Goal: Find contact information: Find contact information

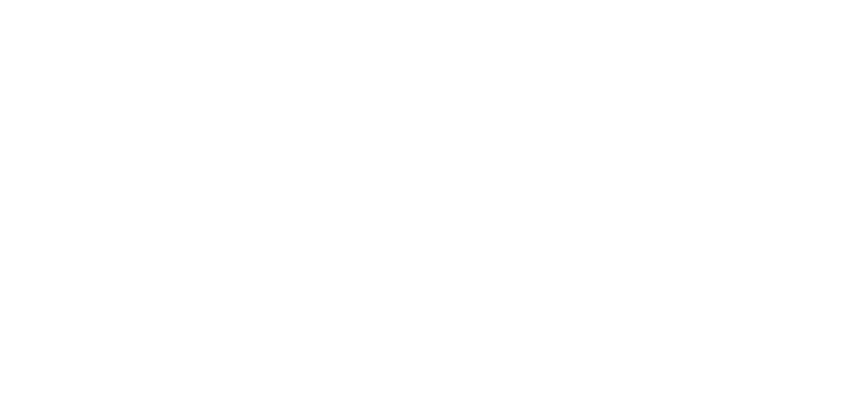
click at [713, 162] on body "Privacy Preference Centre Your Privacy Strictly Necessary Cookies Functional Co…" at bounding box center [424, 205] width 848 height 410
click at [293, 93] on body "Privacy Preference Centre Your Privacy Strictly Necessary Cookies Functional Co…" at bounding box center [424, 205] width 848 height 410
click at [283, 93] on body "Privacy Preference Centre Your Privacy Strictly Necessary Cookies Functional Co…" at bounding box center [424, 205] width 848 height 410
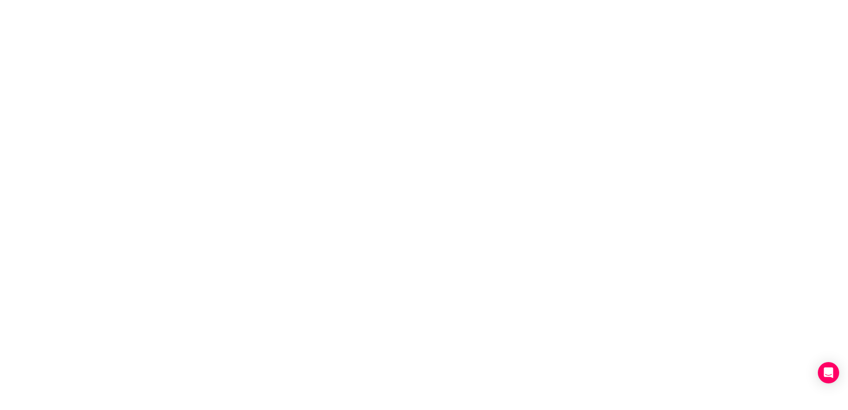
drag, startPoint x: 258, startPoint y: 171, endPoint x: 249, endPoint y: 196, distance: 26.9
click at [258, 176] on body "Privacy Preference Centre Your Privacy Strictly Necessary Cookies Functional Co…" at bounding box center [424, 205] width 848 height 410
click at [259, 216] on body "Privacy Preference Centre Your Privacy Strictly Necessary Cookies Functional Co…" at bounding box center [424, 205] width 848 height 410
click at [506, 279] on body "Privacy Preference Centre Your Privacy Strictly Necessary Cookies Functional Co…" at bounding box center [424, 205] width 848 height 410
drag, startPoint x: 537, startPoint y: 272, endPoint x: 624, endPoint y: 264, distance: 86.9
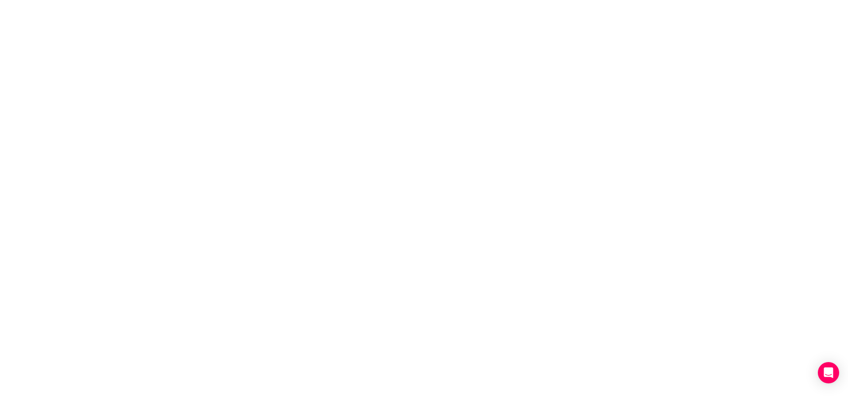
click at [565, 265] on body "Privacy Preference Centre Your Privacy Strictly Necessary Cookies Functional Co…" at bounding box center [424, 205] width 848 height 410
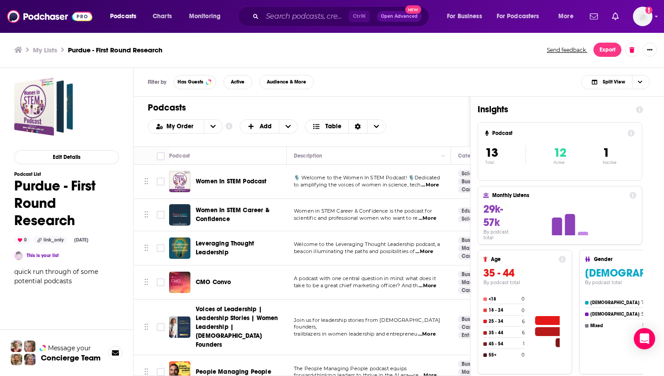
click at [63, 316] on div "Edit Details Podcast List Purdue - First Round Research 0 link_only Aug 14th, 2…" at bounding box center [66, 262] width 105 height 371
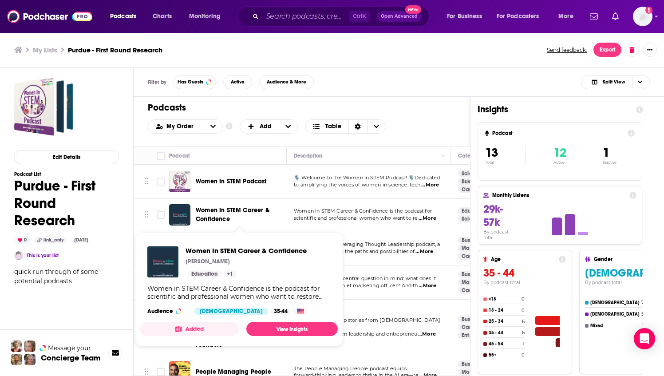
click at [220, 212] on span "Women In STEM Career & Confidence" at bounding box center [233, 214] width 74 height 16
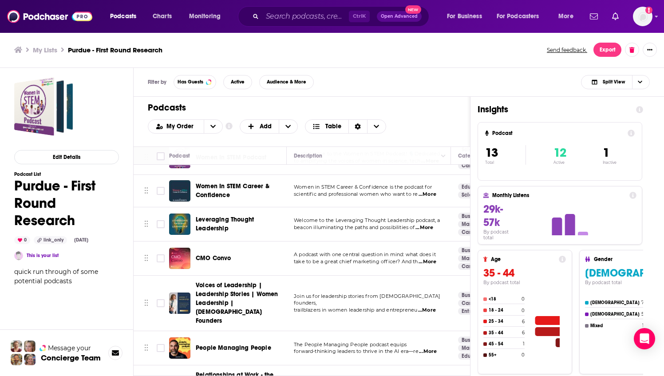
scroll to position [44, 0]
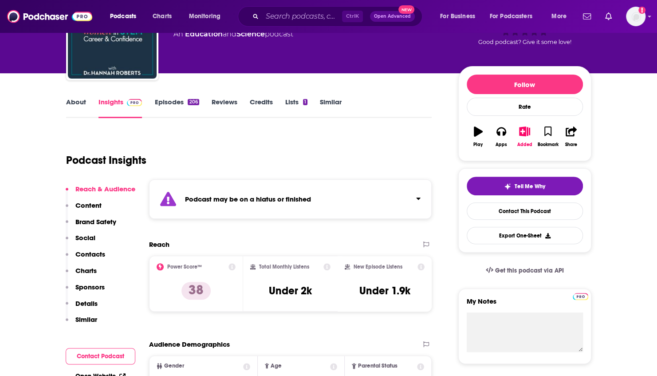
scroll to position [89, 0]
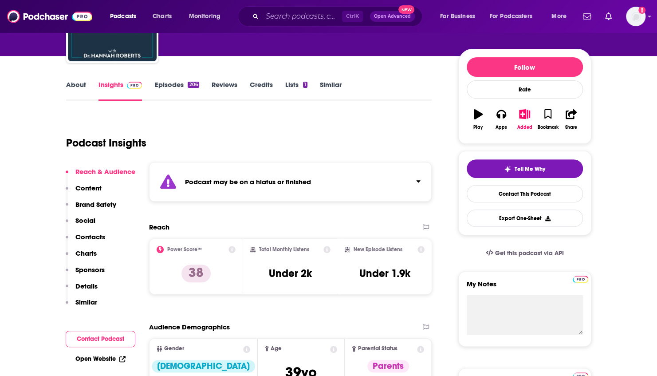
click at [320, 185] on div "Podcast may be on a hiatus or finished" at bounding box center [290, 181] width 283 height 39
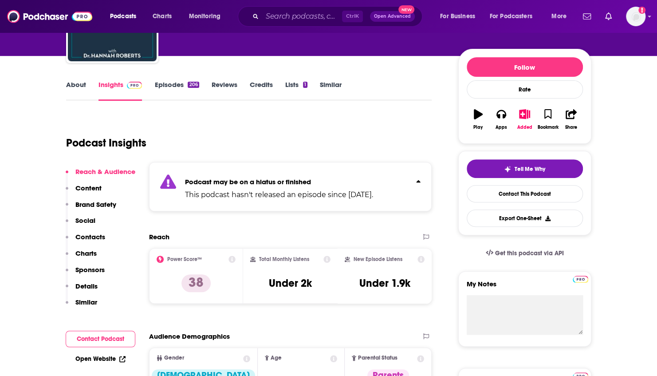
click at [349, 178] on p "Podcast may be on a hiatus or finished" at bounding box center [279, 181] width 188 height 8
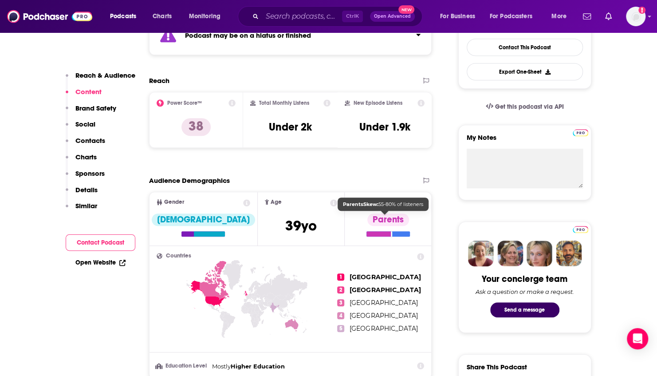
scroll to position [0, 0]
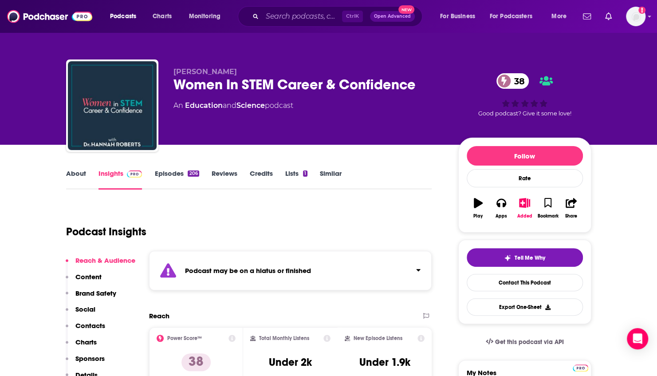
click at [162, 169] on link "Episodes 206" at bounding box center [176, 179] width 44 height 20
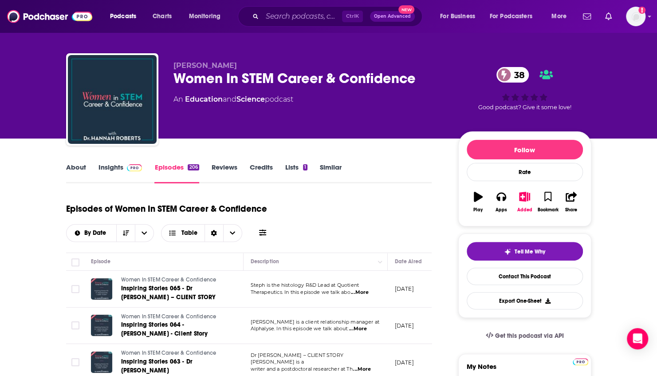
scroll to position [44, 0]
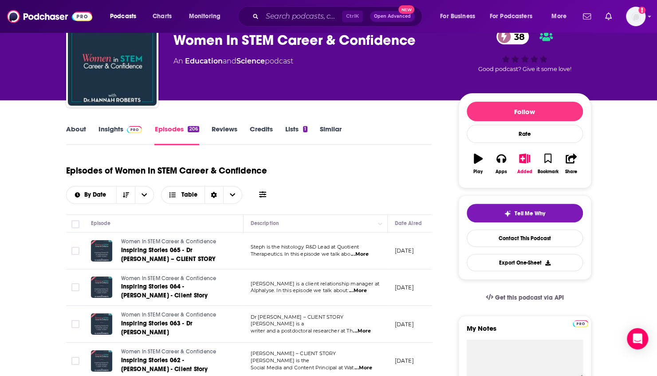
click at [367, 254] on span "...More" at bounding box center [360, 254] width 18 height 7
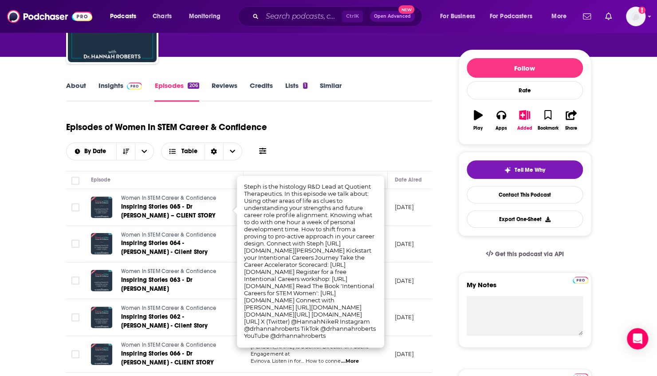
scroll to position [89, 0]
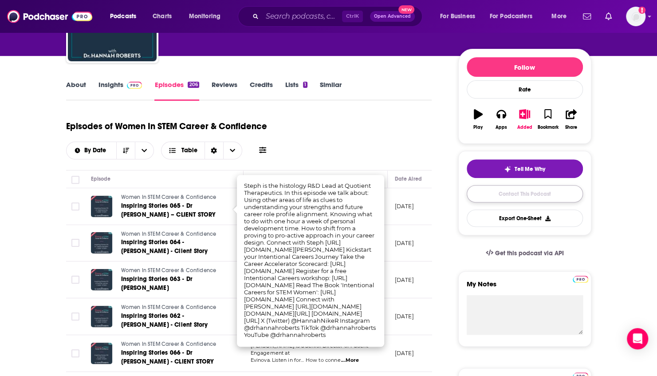
click at [523, 193] on link "Contact This Podcast" at bounding box center [525, 193] width 116 height 17
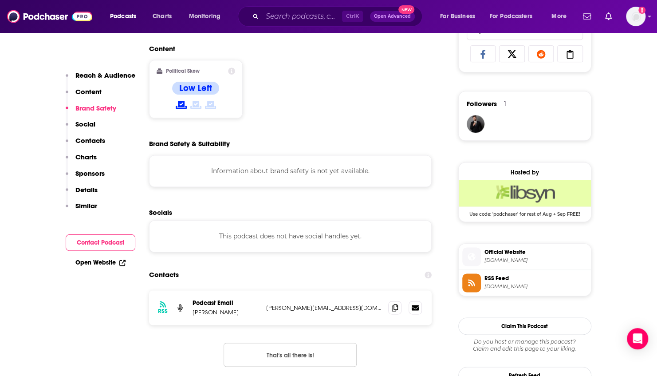
scroll to position [591, 0]
click at [398, 308] on span at bounding box center [394, 306] width 13 height 13
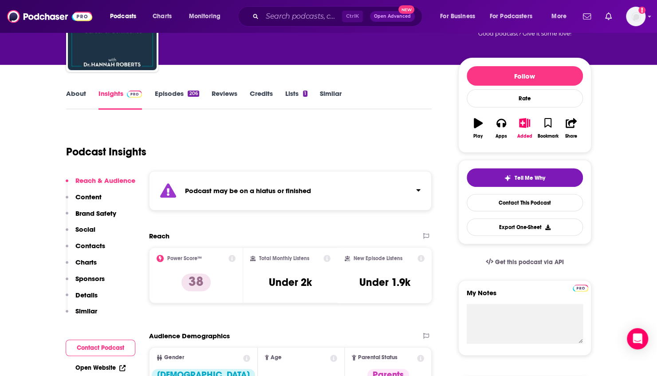
scroll to position [14, 0]
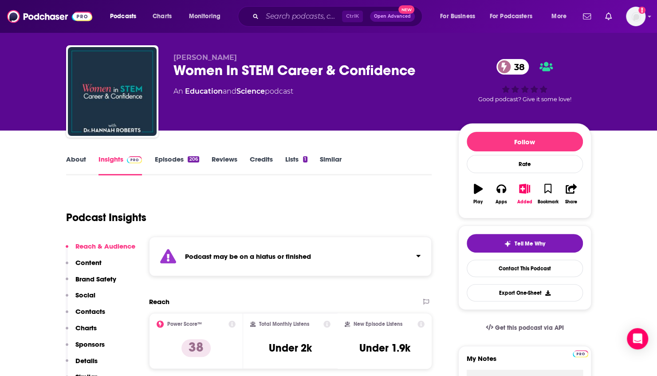
click at [172, 159] on link "Episodes 206" at bounding box center [176, 165] width 44 height 20
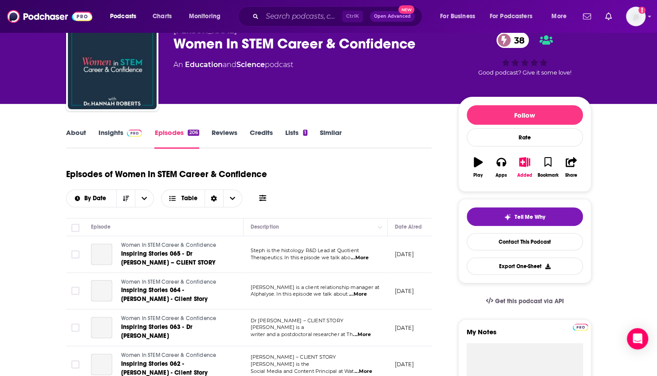
scroll to position [89, 0]
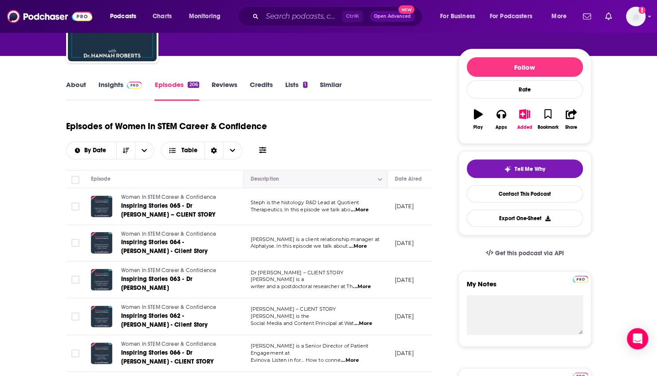
click at [381, 180] on icon "Column Actions" at bounding box center [380, 179] width 4 height 5
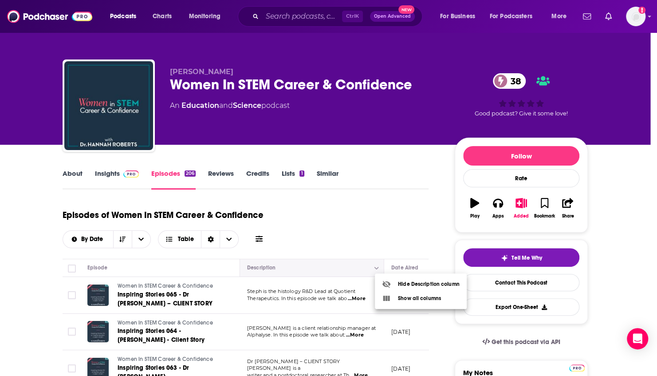
scroll to position [0, 0]
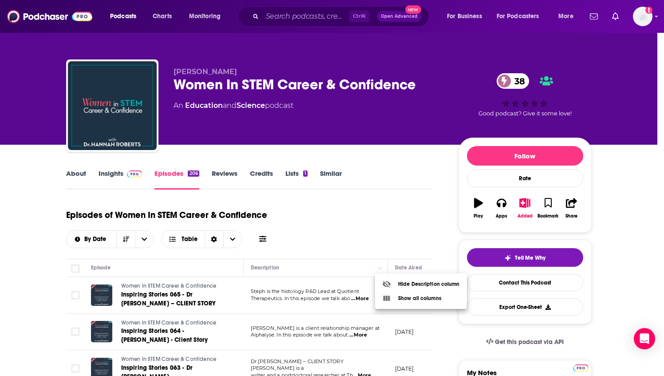
click at [376, 207] on div at bounding box center [332, 188] width 664 height 376
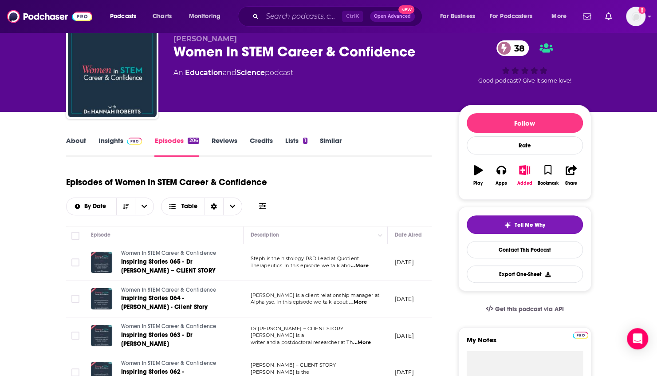
scroll to position [89, 0]
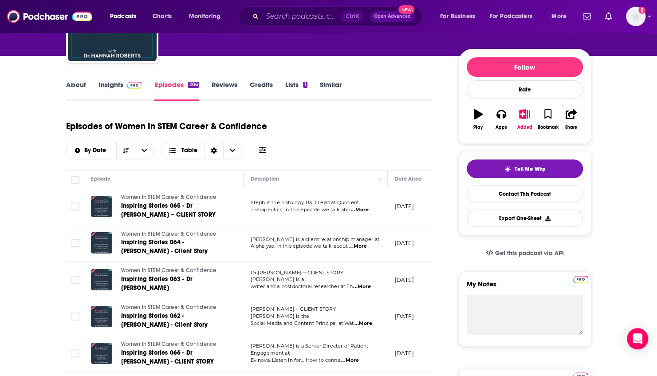
click at [365, 248] on span "...More" at bounding box center [358, 246] width 18 height 7
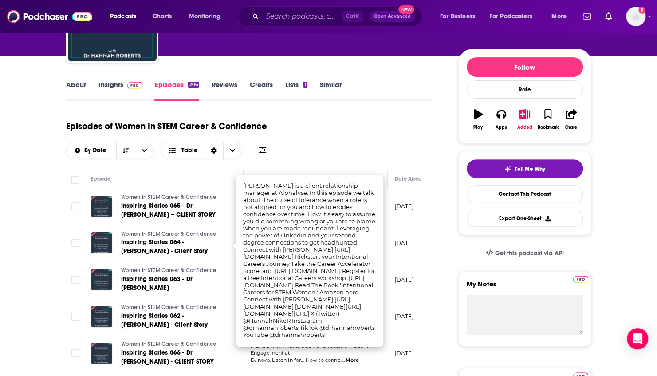
click at [358, 134] on div "Episodes of Women In STEM Career & Confidence By Date Table" at bounding box center [249, 137] width 366 height 44
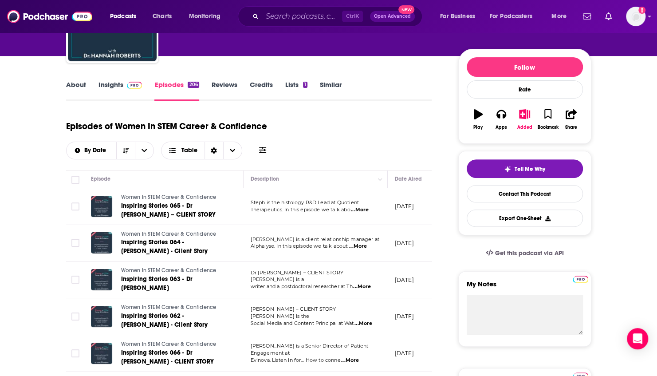
click at [379, 283] on p "writer and a postdoctoral researcher at Th ...More" at bounding box center [316, 286] width 130 height 7
click at [369, 283] on span "...More" at bounding box center [362, 286] width 18 height 7
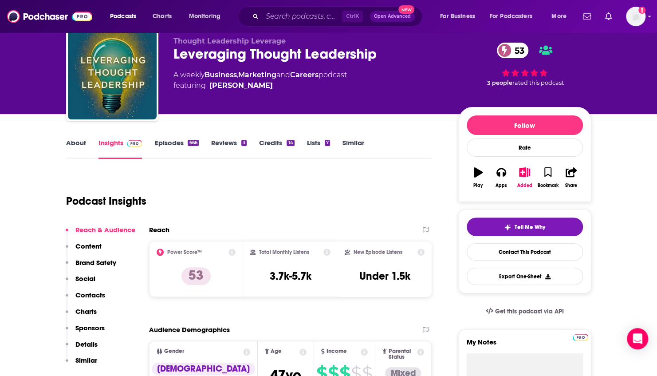
scroll to position [44, 0]
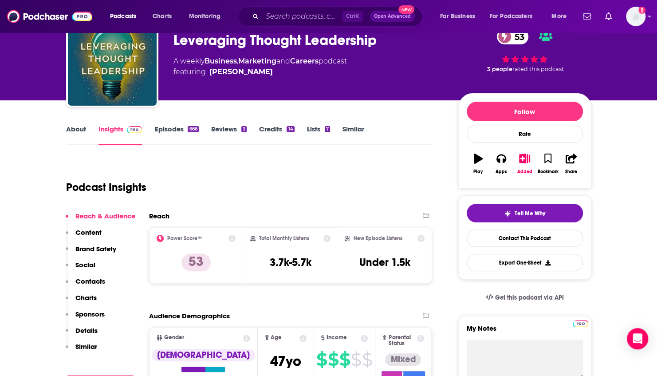
click at [165, 130] on link "Episodes 666" at bounding box center [176, 135] width 44 height 20
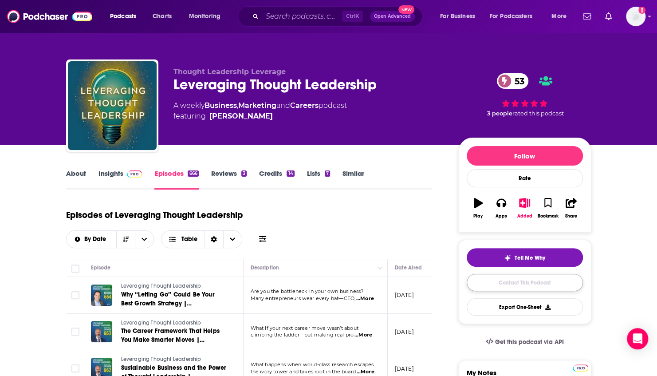
click at [516, 287] on link "Contact This Podcast" at bounding box center [525, 282] width 116 height 17
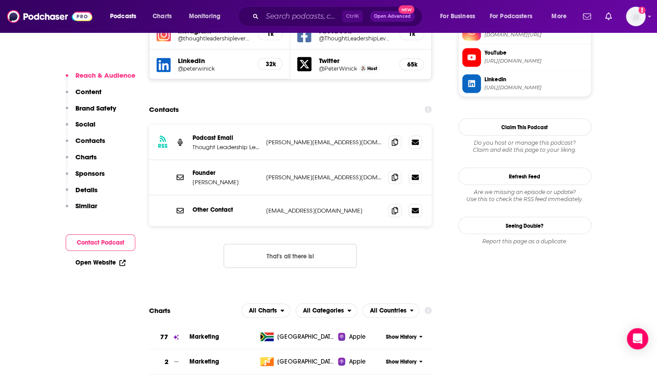
scroll to position [889, 0]
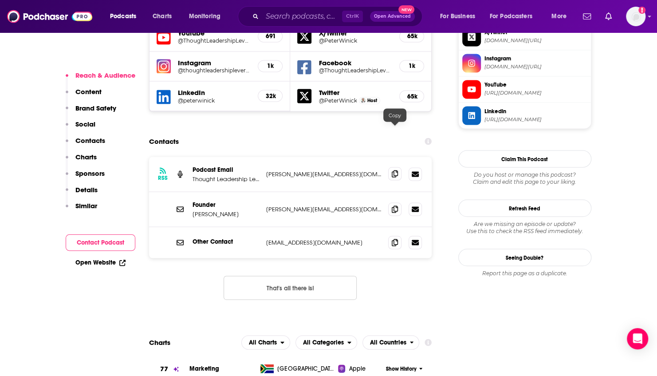
click at [390, 167] on span at bounding box center [394, 173] width 13 height 13
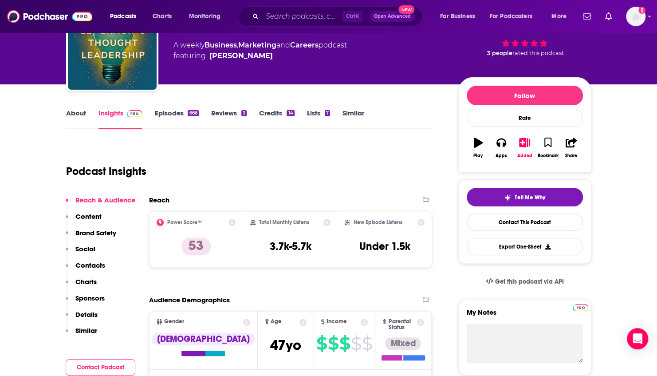
scroll to position [46, 0]
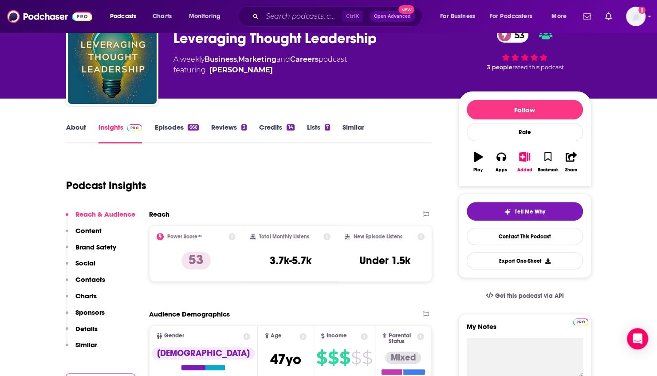
click at [165, 125] on link "Episodes 666" at bounding box center [176, 133] width 44 height 20
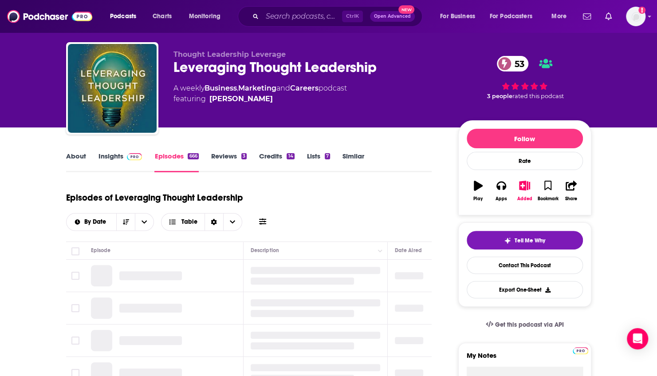
scroll to position [44, 0]
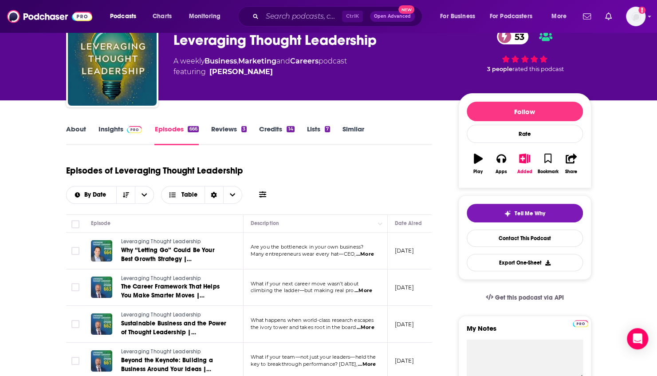
click at [366, 251] on span "...More" at bounding box center [365, 254] width 18 height 7
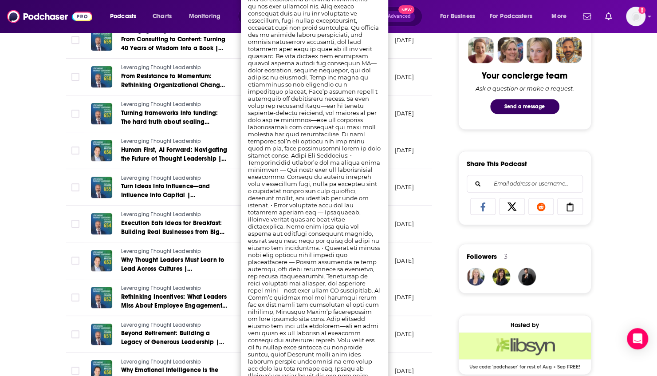
scroll to position [444, 0]
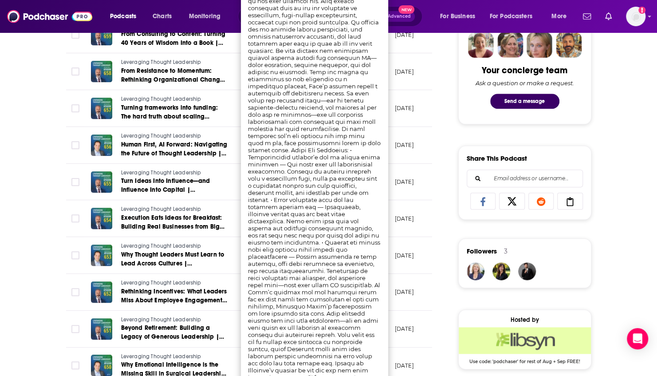
click at [445, 121] on div "About Insights Episodes 666 Reviews 3 Credits 14 Lists 7 Similar Episodes of Le…" at bounding box center [255, 306] width 406 height 1165
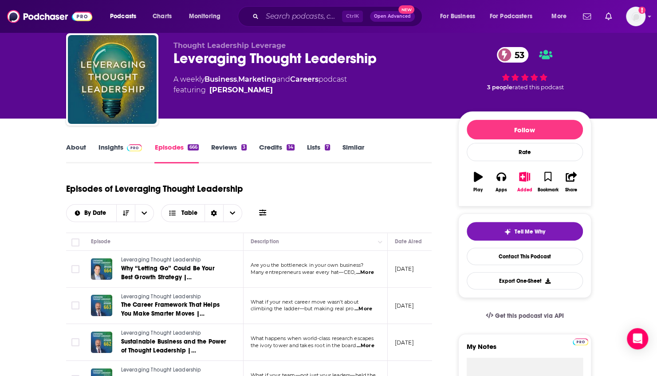
scroll to position [0, 0]
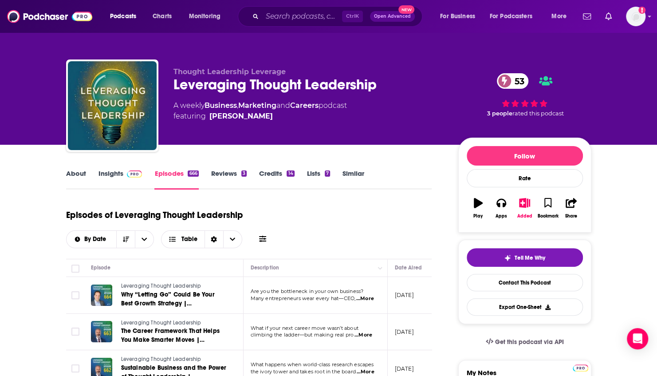
click at [228, 177] on link "Reviews 3" at bounding box center [228, 179] width 35 height 20
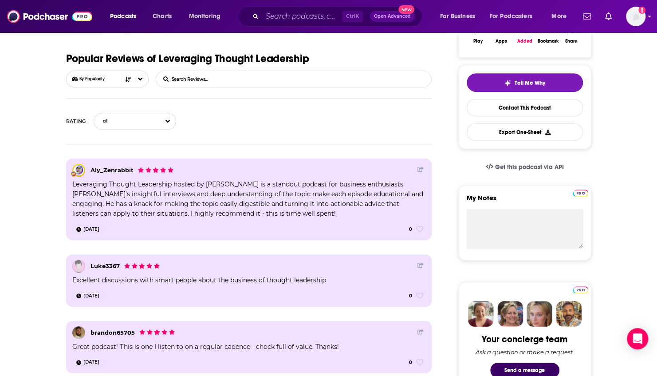
scroll to position [89, 0]
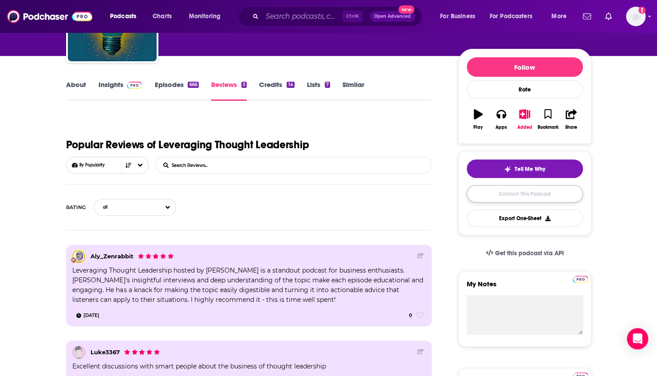
click at [521, 192] on link "Contact This Podcast" at bounding box center [525, 193] width 116 height 17
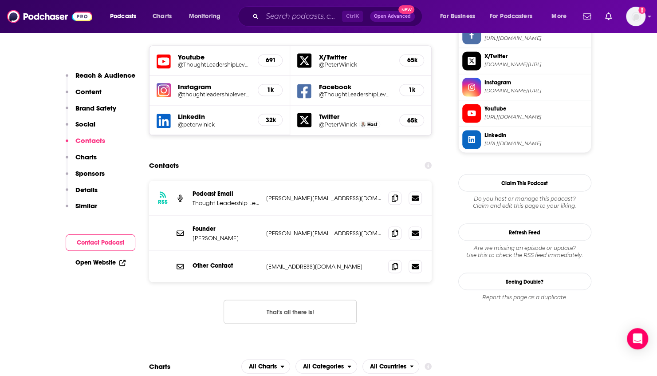
scroll to position [845, 0]
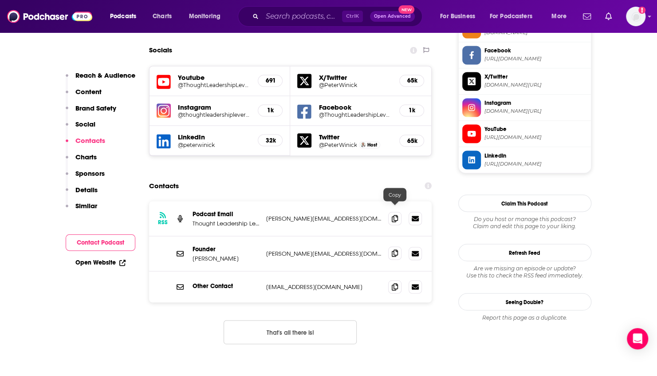
click at [394, 249] on icon at bounding box center [395, 252] width 6 height 7
click at [414, 250] on icon at bounding box center [415, 252] width 7 height 5
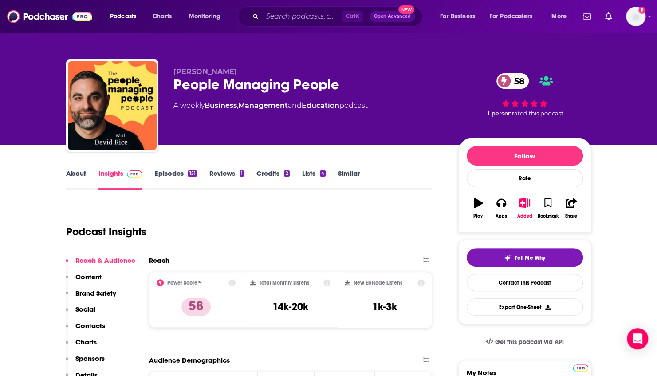
click at [177, 180] on link "Episodes 151" at bounding box center [175, 179] width 42 height 20
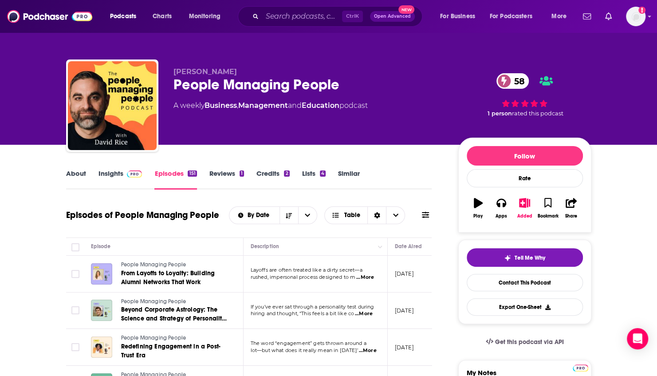
click at [369, 275] on span "...More" at bounding box center [365, 277] width 18 height 7
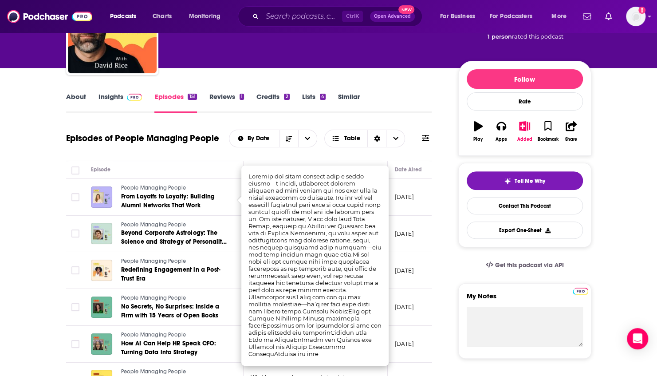
scroll to position [89, 0]
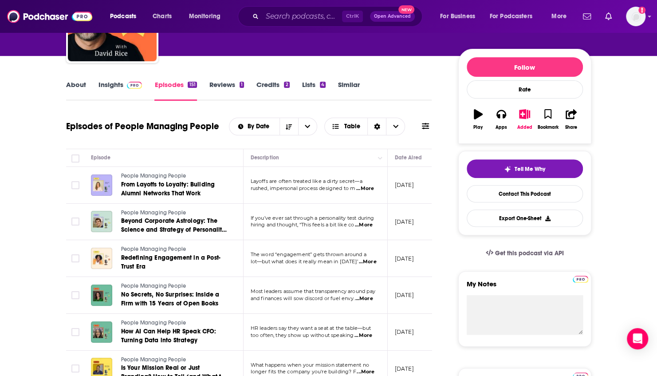
click at [364, 224] on span "...More" at bounding box center [364, 224] width 18 height 7
click at [513, 196] on link "Contact This Podcast" at bounding box center [525, 193] width 116 height 17
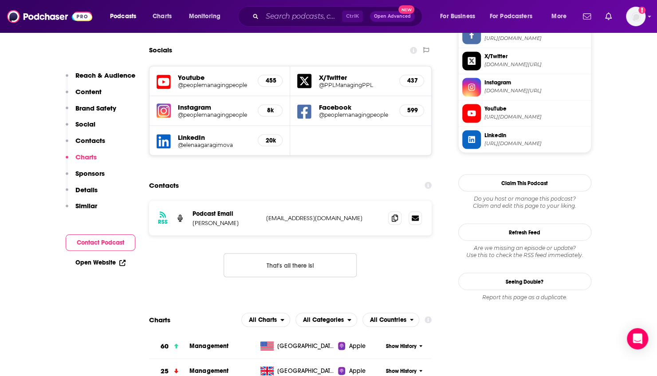
scroll to position [854, 0]
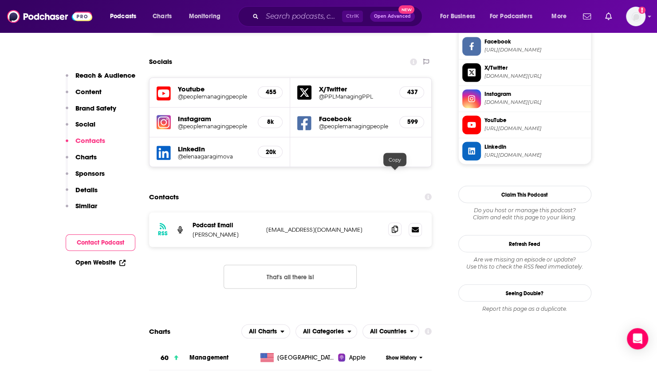
click at [393, 225] on icon at bounding box center [395, 228] width 6 height 7
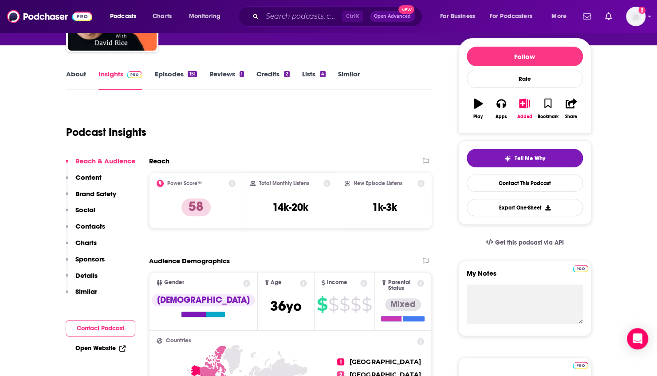
scroll to position [0, 0]
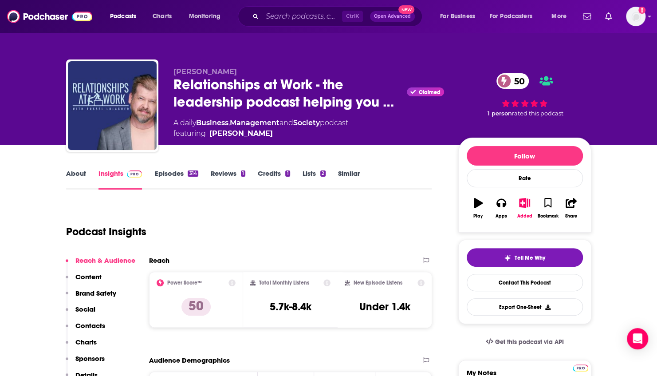
click at [181, 177] on link "Episodes 314" at bounding box center [175, 179] width 43 height 20
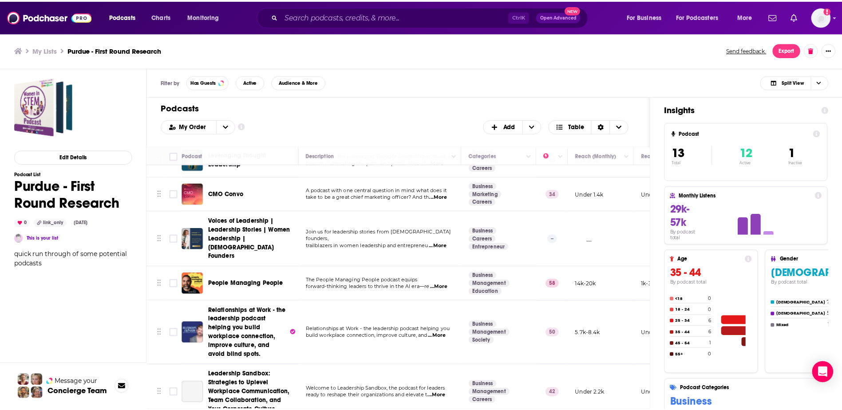
scroll to position [89, 0]
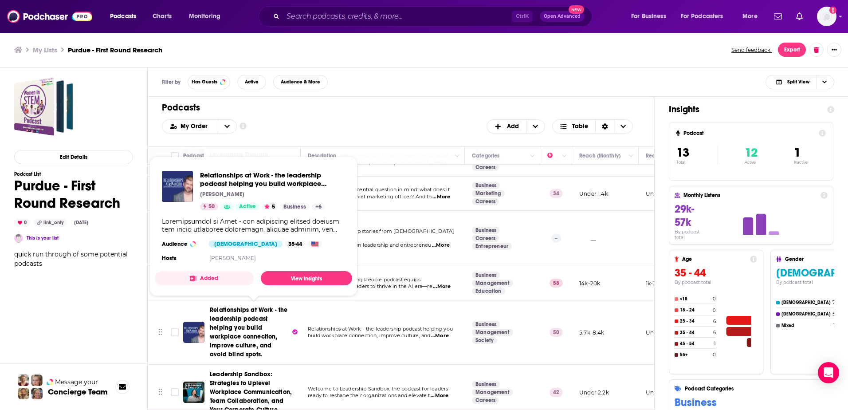
click at [240, 322] on span "Relationships at Work - the leadership podcast helping you build workplace conn…" at bounding box center [249, 332] width 78 height 52
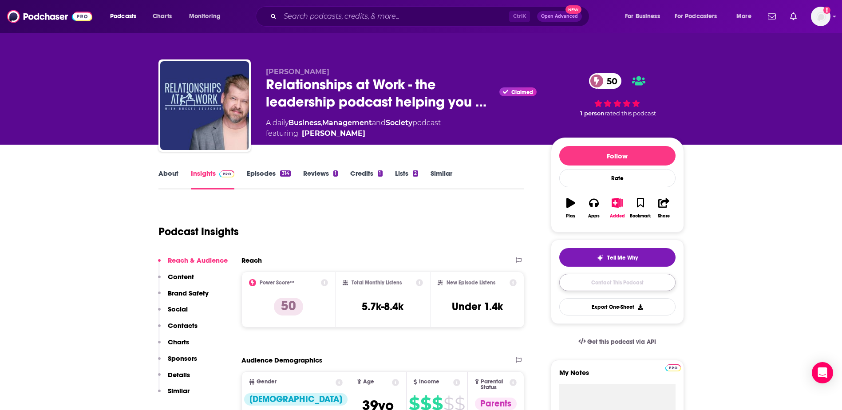
click at [624, 280] on link "Contact This Podcast" at bounding box center [617, 282] width 116 height 17
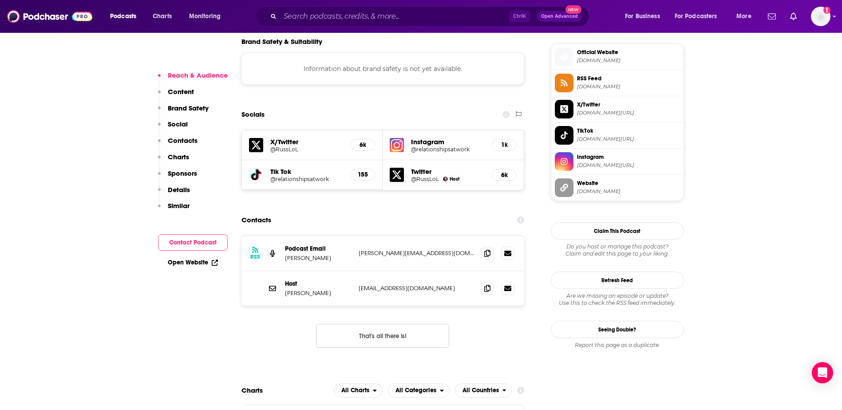
scroll to position [790, 0]
click at [484, 250] on icon at bounding box center [487, 253] width 6 height 7
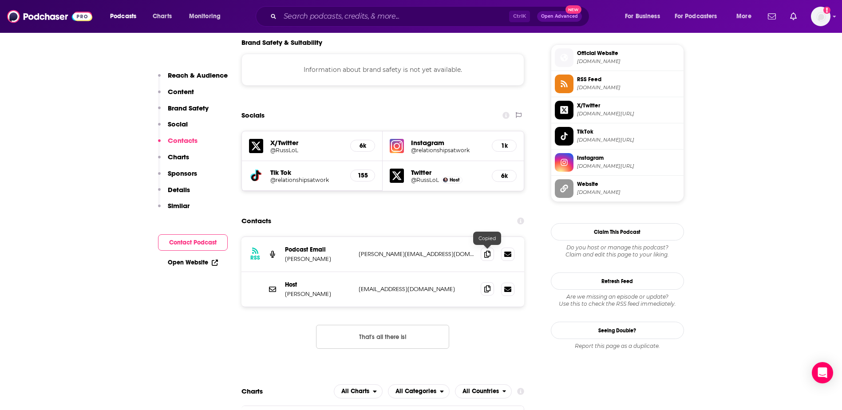
click at [484, 282] on span at bounding box center [486, 288] width 13 height 13
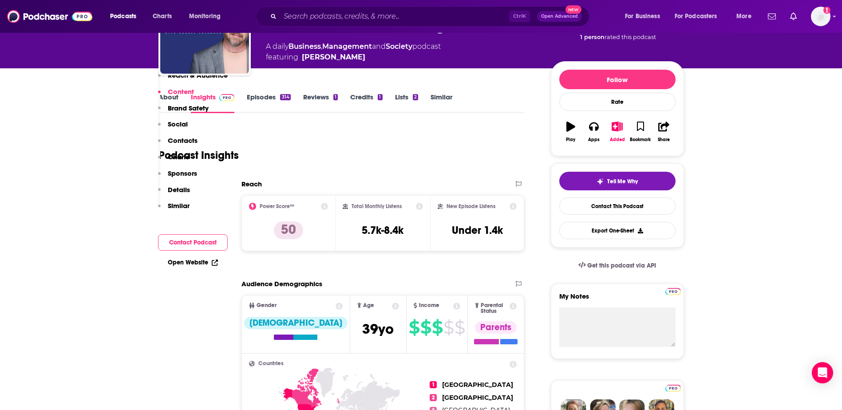
scroll to position [0, 0]
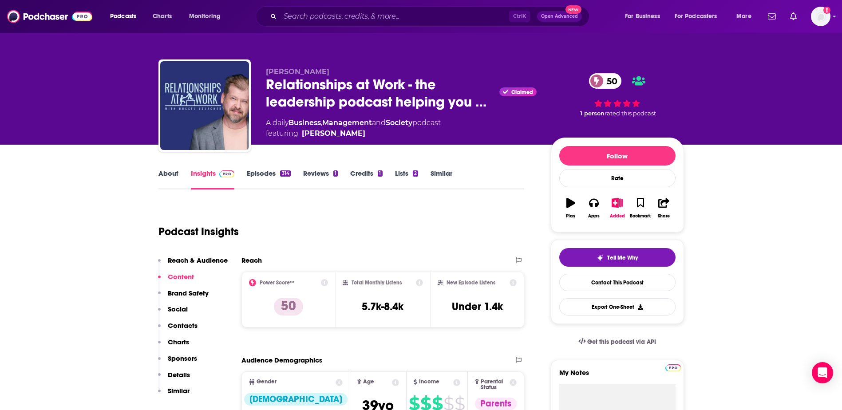
click at [261, 171] on link "Episodes 314" at bounding box center [268, 179] width 43 height 20
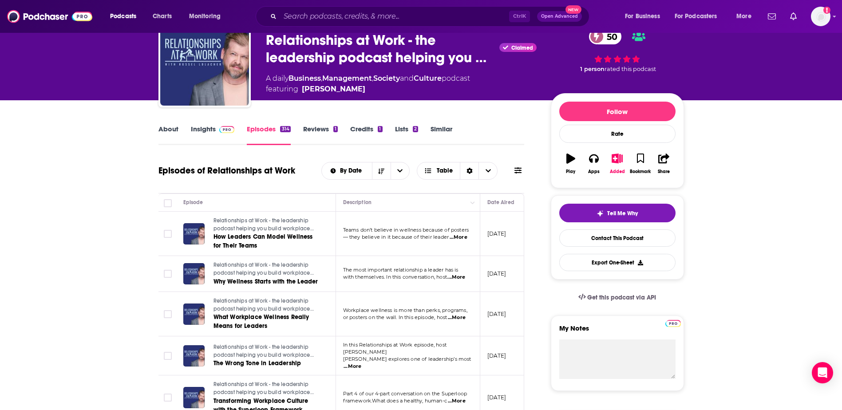
scroll to position [89, 0]
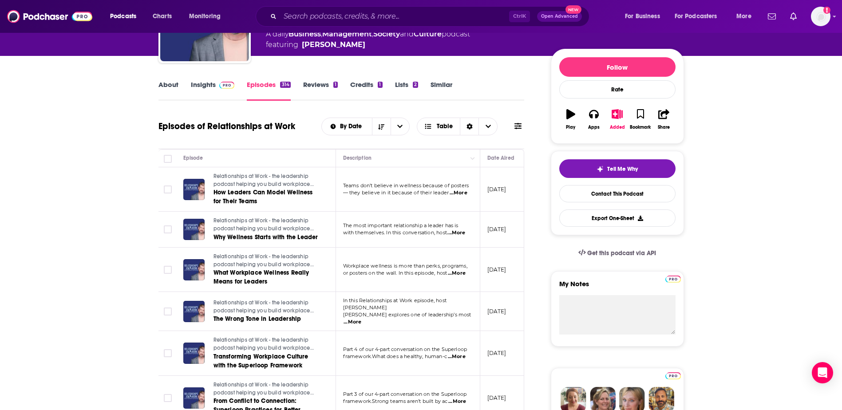
drag, startPoint x: 71, startPoint y: 132, endPoint x: 75, endPoint y: 131, distance: 4.5
